Goal: Information Seeking & Learning: Learn about a topic

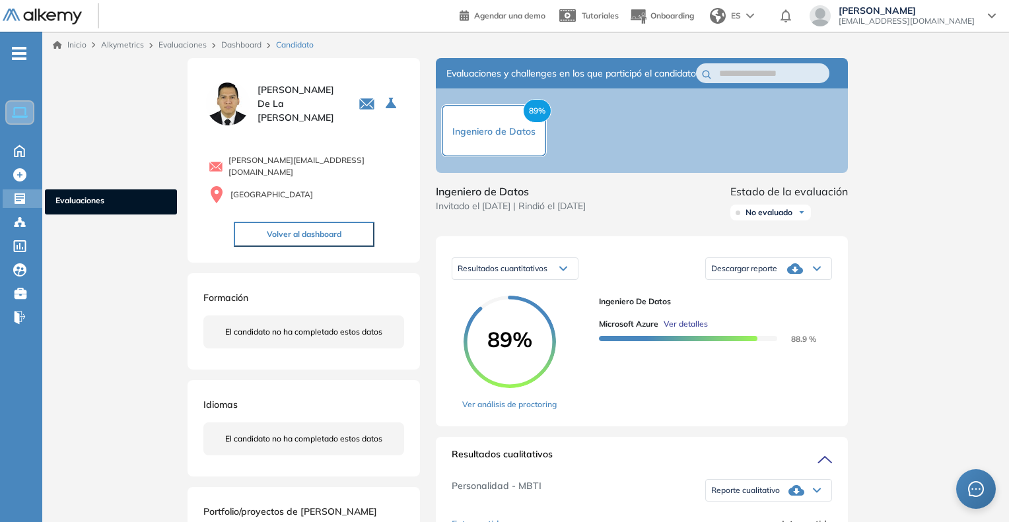
click at [61, 201] on span "Evaluaciones" at bounding box center [110, 202] width 111 height 15
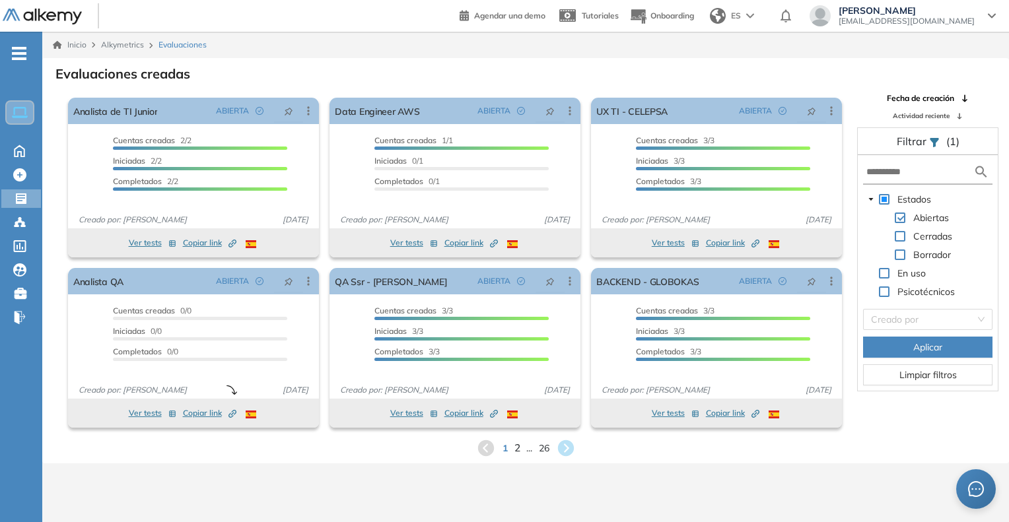
click at [516, 449] on span "2" at bounding box center [517, 447] width 6 height 15
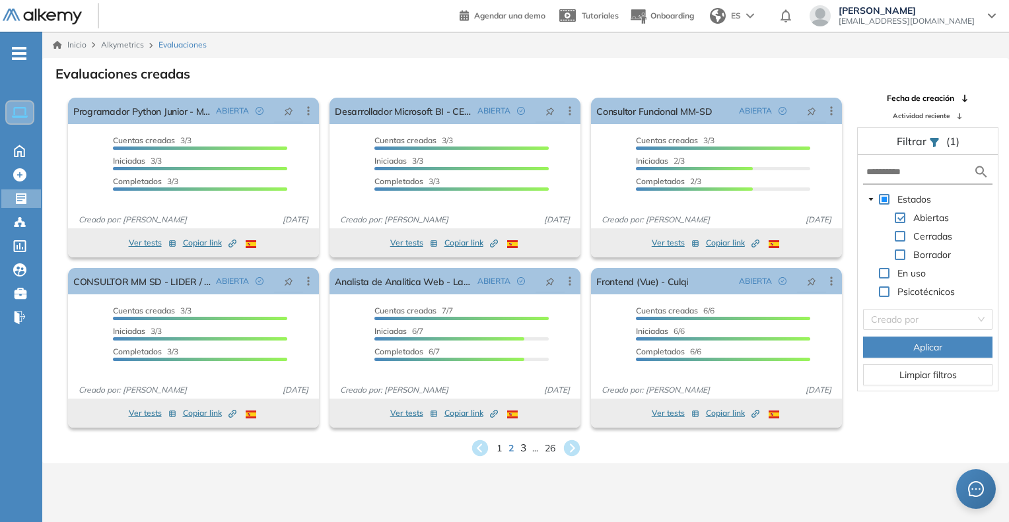
click at [522, 448] on span "3" at bounding box center [523, 447] width 6 height 15
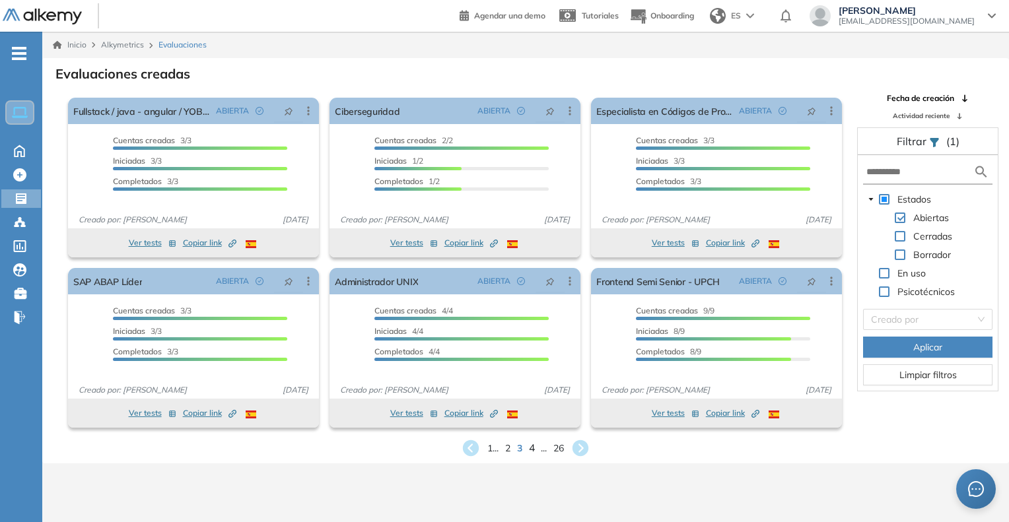
click at [530, 450] on span "4" at bounding box center [532, 447] width 6 height 15
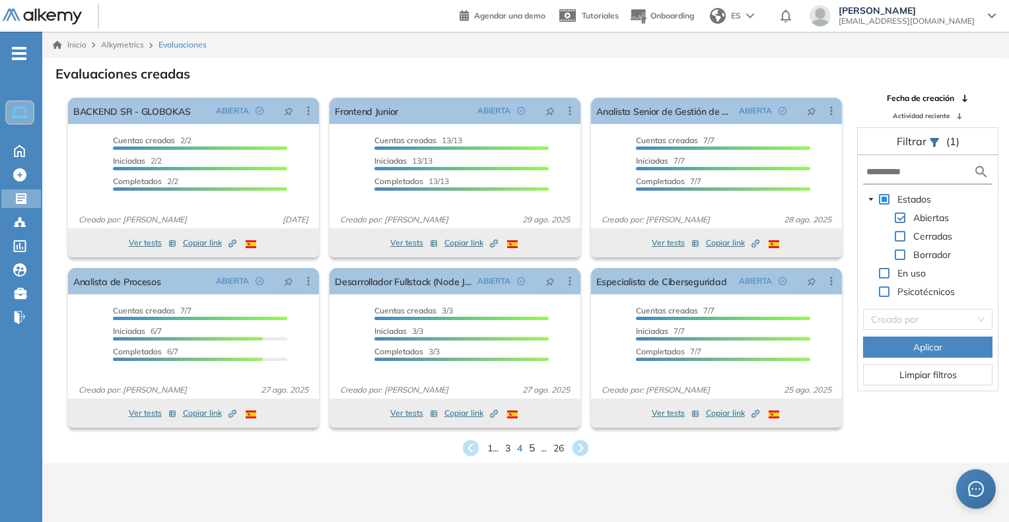
click at [534, 447] on span "5" at bounding box center [532, 447] width 6 height 15
click at [532, 448] on span "6" at bounding box center [532, 447] width 6 height 15
click at [532, 448] on span "7" at bounding box center [532, 447] width 6 height 15
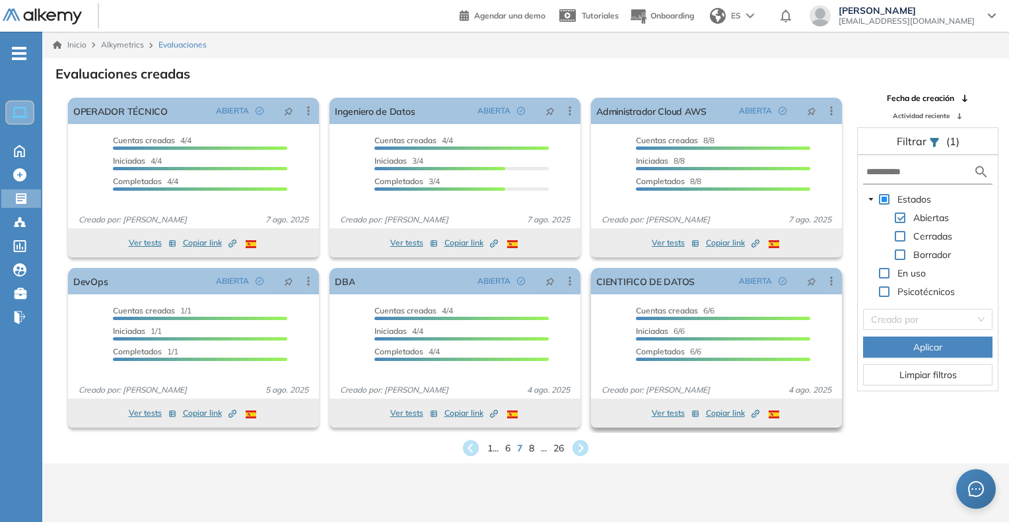
click at [730, 419] on button "Copiar link Created by potrace 1.16, written by [PERSON_NAME] [DATE]-[DATE]" at bounding box center [732, 413] width 53 height 16
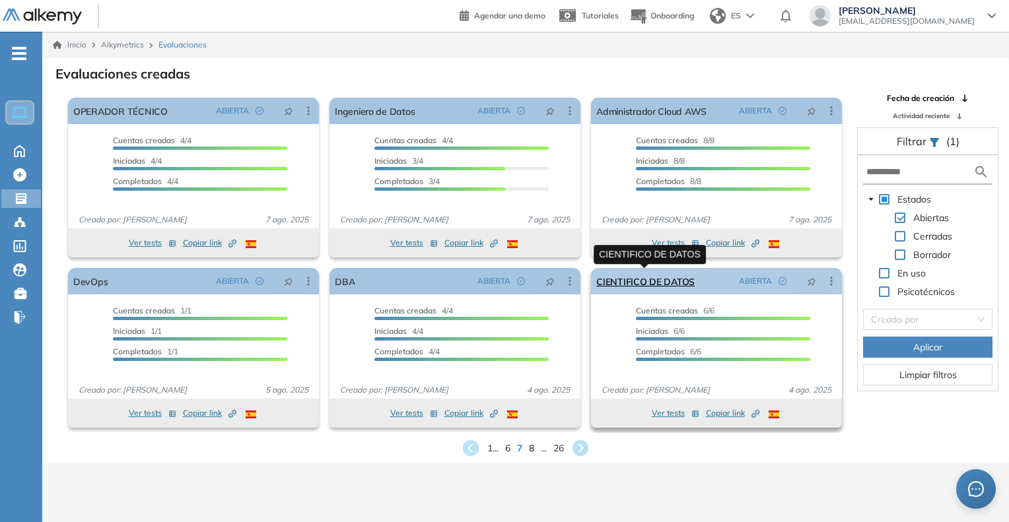
click at [646, 290] on link "CIENTIFICO DE DATOS" at bounding box center [645, 281] width 98 height 26
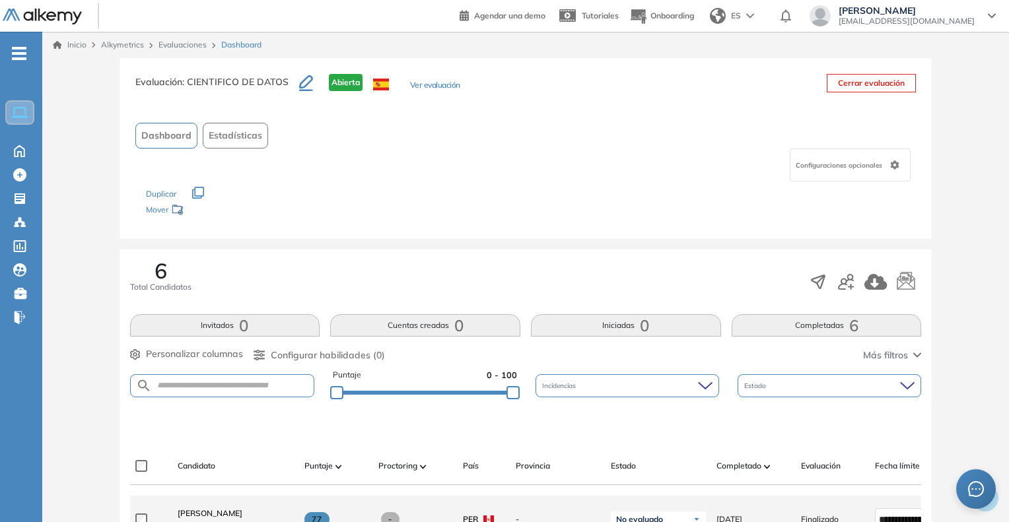
scroll to position [264, 0]
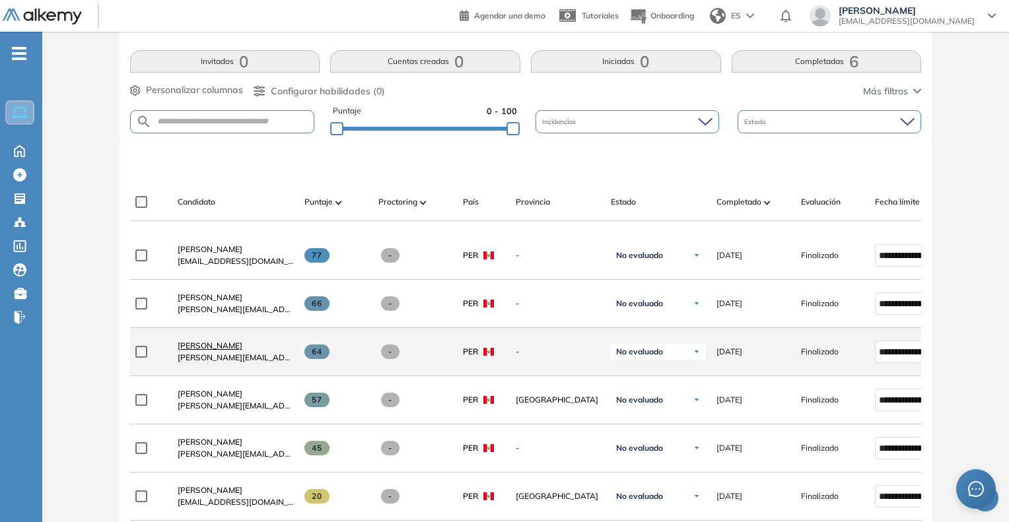
click at [197, 351] on span "[PERSON_NAME]" at bounding box center [210, 346] width 65 height 10
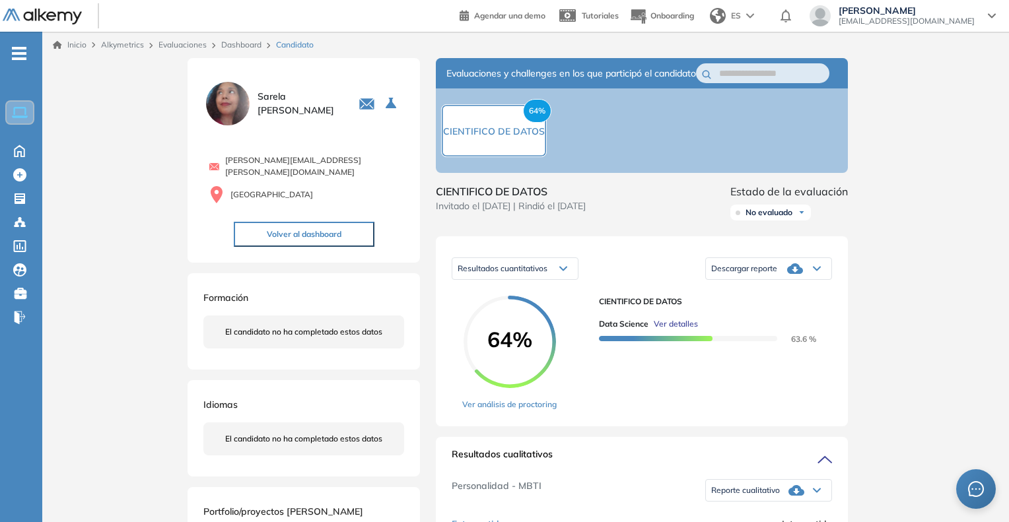
click at [246, 46] on link "Dashboard" at bounding box center [241, 45] width 40 height 10
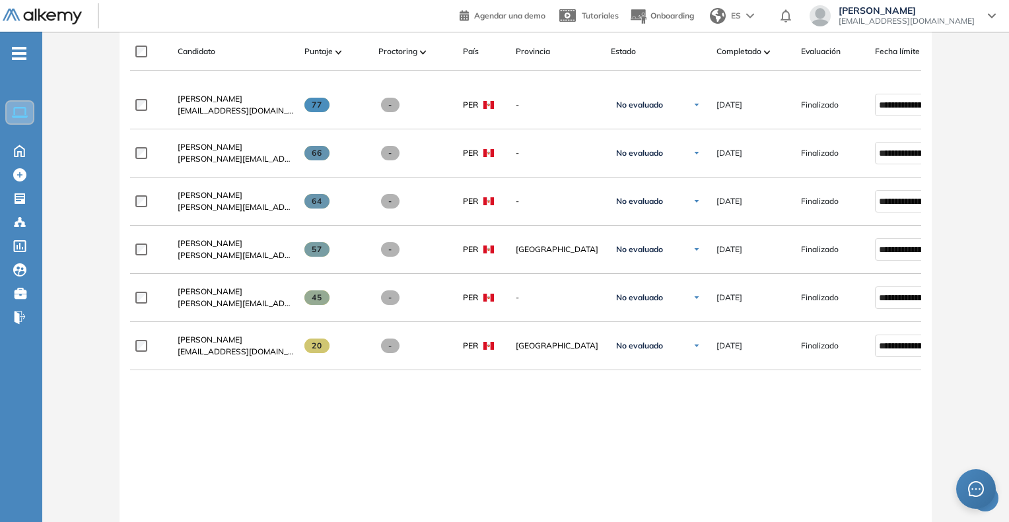
scroll to position [396, 0]
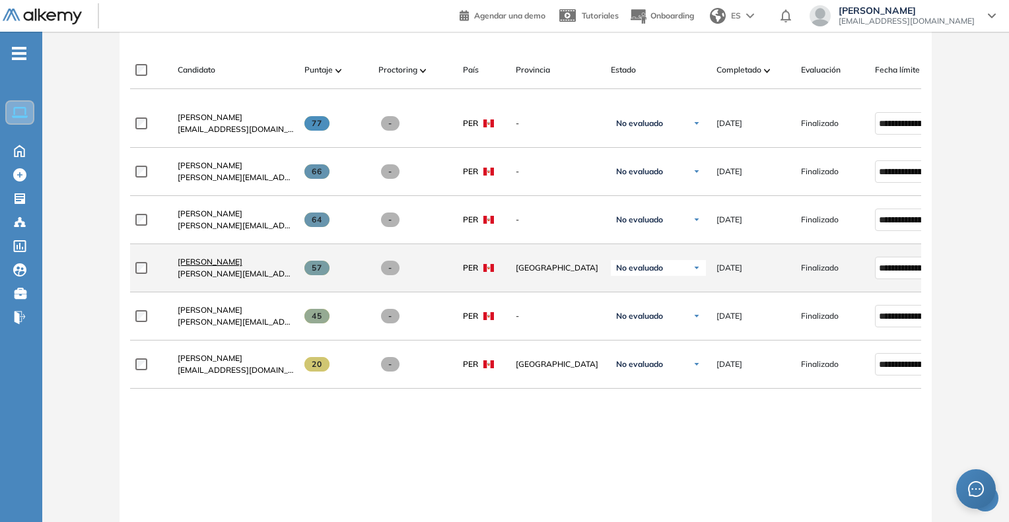
click at [211, 265] on span "[PERSON_NAME]" at bounding box center [210, 262] width 65 height 10
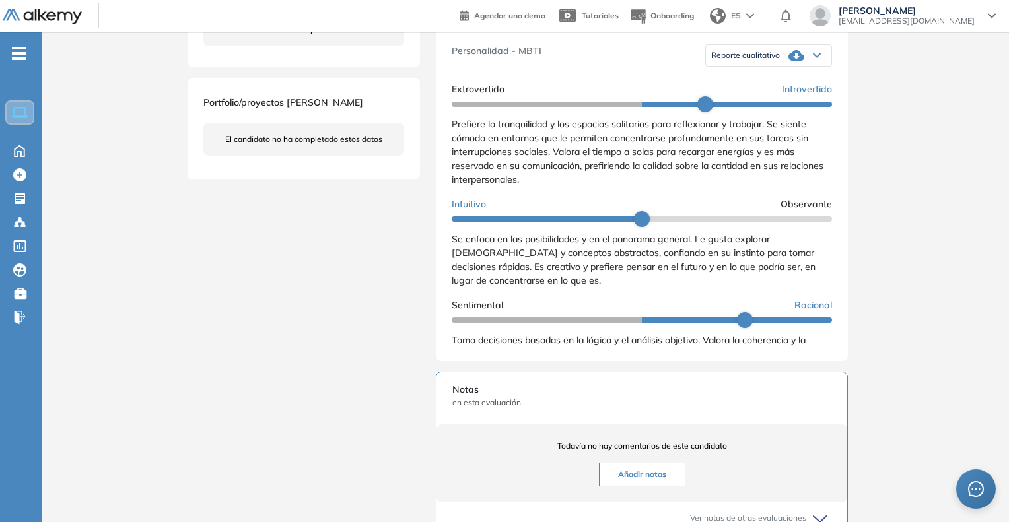
scroll to position [456, 0]
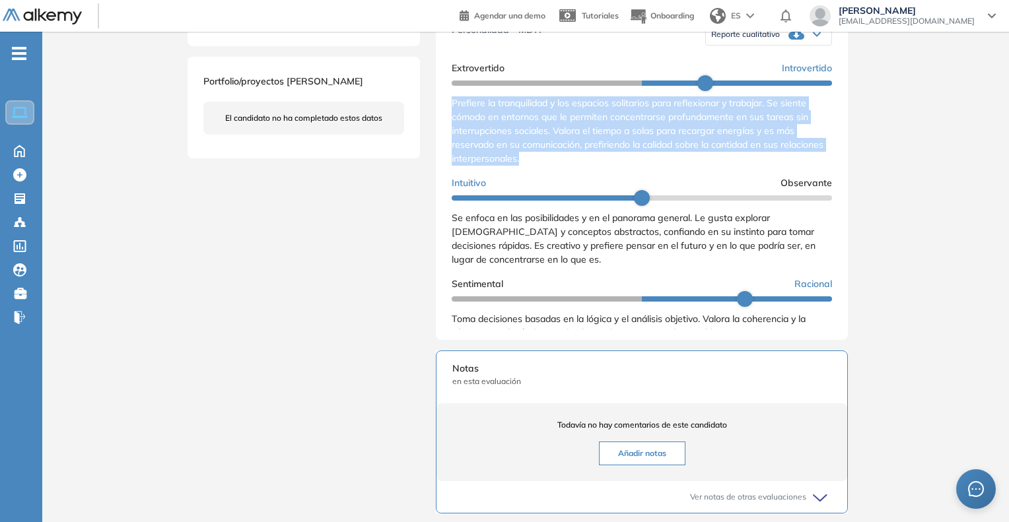
drag, startPoint x: 453, startPoint y: 116, endPoint x: 579, endPoint y: 168, distance: 136.7
click at [579, 166] on div "Prefiere la tranquilidad y los espacios solitarios para reflexionar y trabajar.…" at bounding box center [642, 130] width 380 height 69
copy span "Prefiere la tranquilidad y los espacios solitarios para reflexionar y trabajar.…"
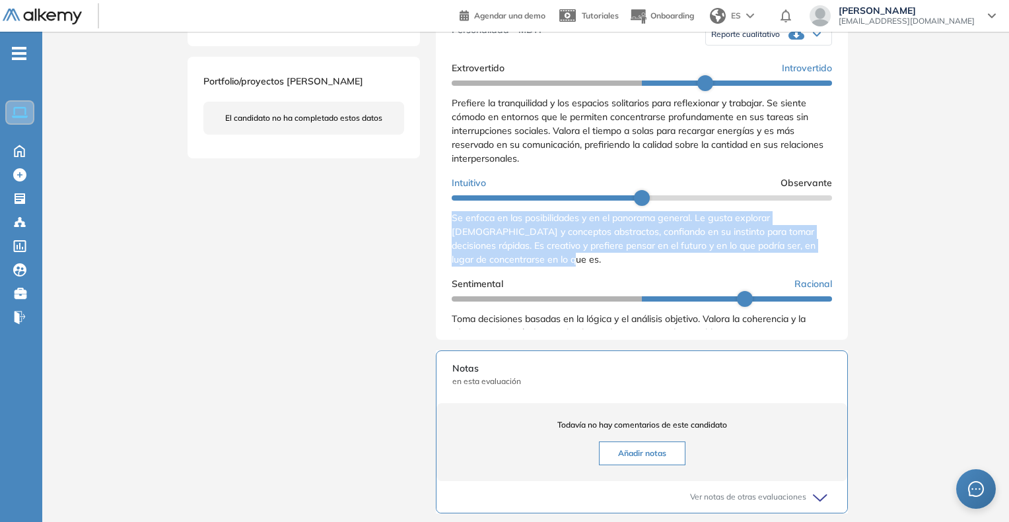
drag, startPoint x: 449, startPoint y: 232, endPoint x: 570, endPoint y: 274, distance: 127.8
click at [570, 274] on div "Resultados cualitativos Personalidad - MBTI Reporte cualitativo Reporte con Afi…" at bounding box center [642, 160] width 412 height 359
copy span "Se enfoca en las posibilidades y en el panorama general. Le gusta explorar [DEM…"
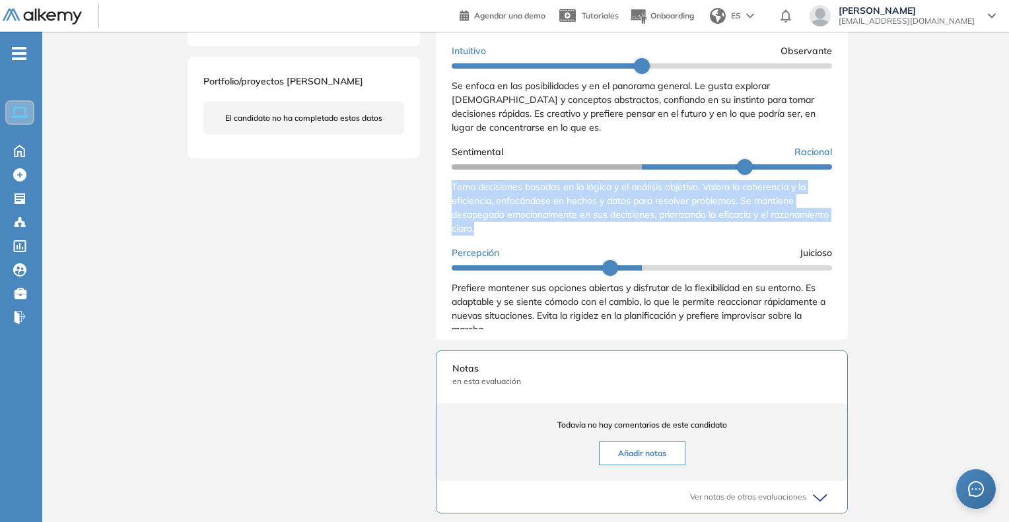
drag, startPoint x: 454, startPoint y: 198, endPoint x: 549, endPoint y: 241, distance: 104.3
click at [549, 236] on div "Toma decisiones basadas en la lógica y el análisis objetivo. Valora la coherenc…" at bounding box center [642, 207] width 380 height 55
copy span "Toma decisiones basadas en la lógica y el análisis objetivo. Valora la coherenc…"
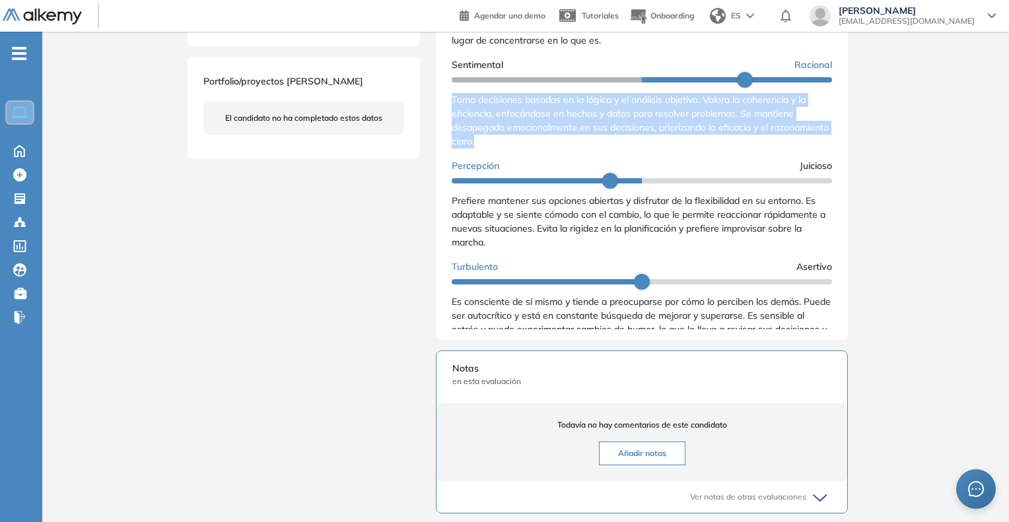
scroll to position [246, 0]
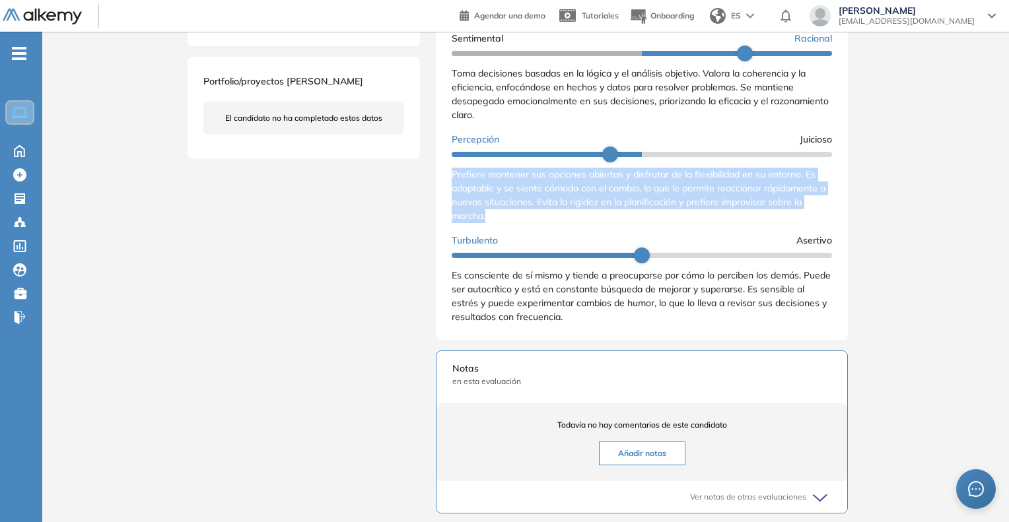
drag, startPoint x: 452, startPoint y: 183, endPoint x: 497, endPoint y: 230, distance: 64.5
click at [497, 223] on div "Prefiere mantener sus opciones abiertas y disfrutar de la flexibilidad en su en…" at bounding box center [642, 195] width 380 height 55
copy span "Prefiere mantener sus opciones abiertas y disfrutar de la flexibilidad en su en…"
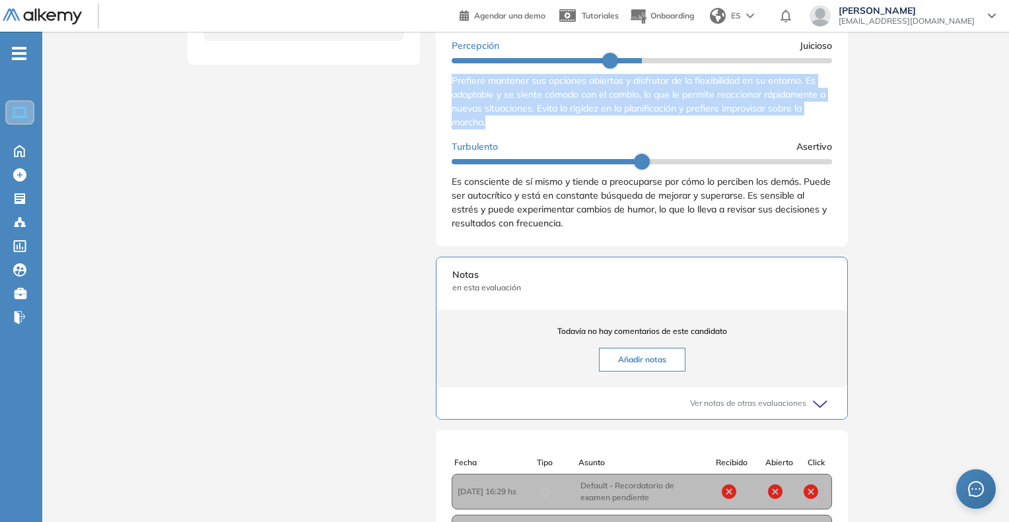
scroll to position [588, 0]
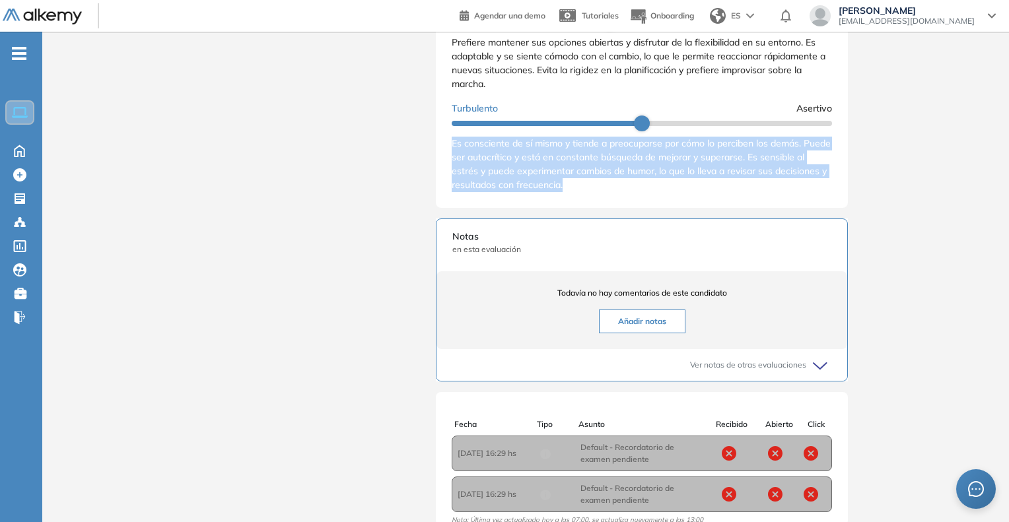
drag, startPoint x: 452, startPoint y: 155, endPoint x: 641, endPoint y: 211, distance: 197.2
click at [641, 208] on div "Resultados cualitativos Personalidad - MBTI Reporte cualitativo Reporte con Afi…" at bounding box center [642, 28] width 412 height 359
copy span "Es consciente de sí mismo y tiende a preocuparse por cómo lo perciben los demás…"
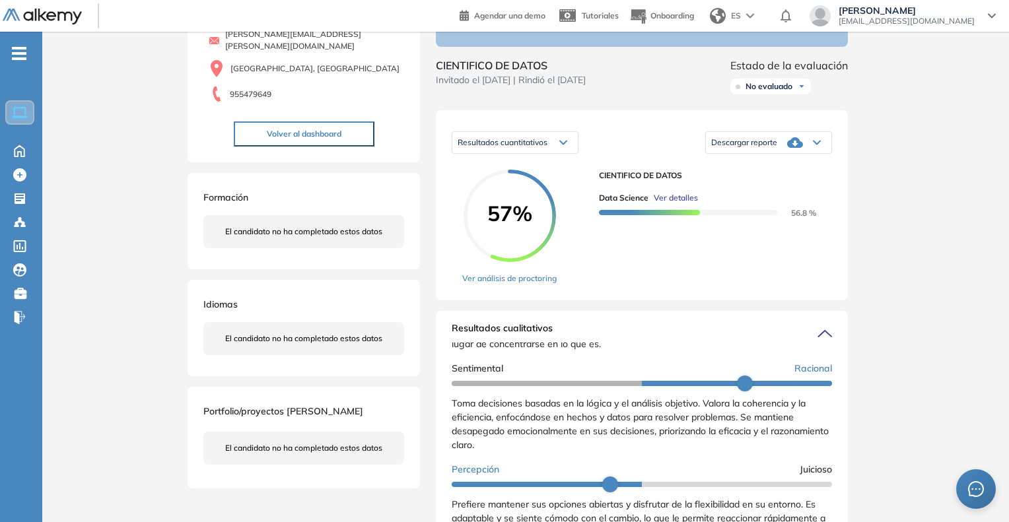
click at [882, 226] on div "Inicio Alkymetrics Evaluaciones Dashboard Candidato Duración : 00:00:00 Cantida…" at bounding box center [525, 495] width 967 height 1178
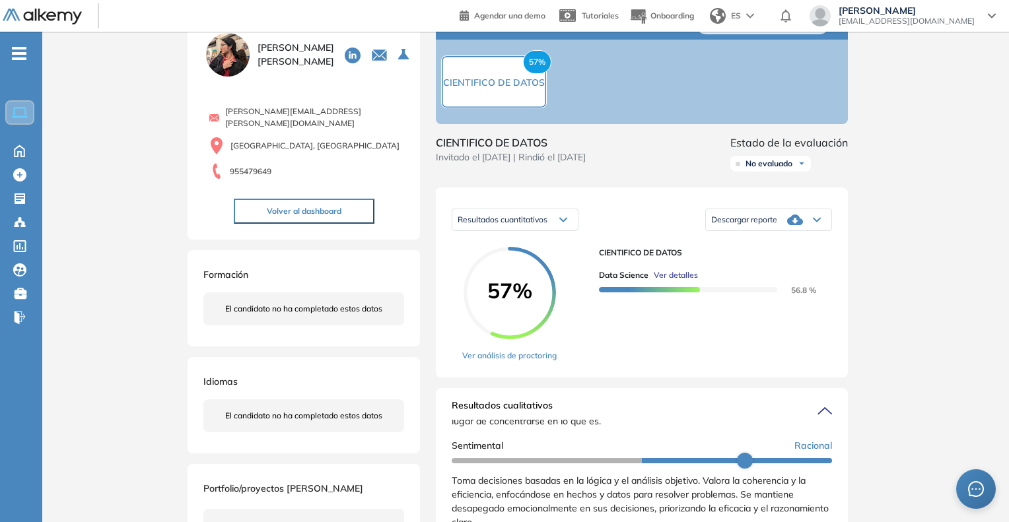
scroll to position [0, 0]
